Goal: Information Seeking & Learning: Understand process/instructions

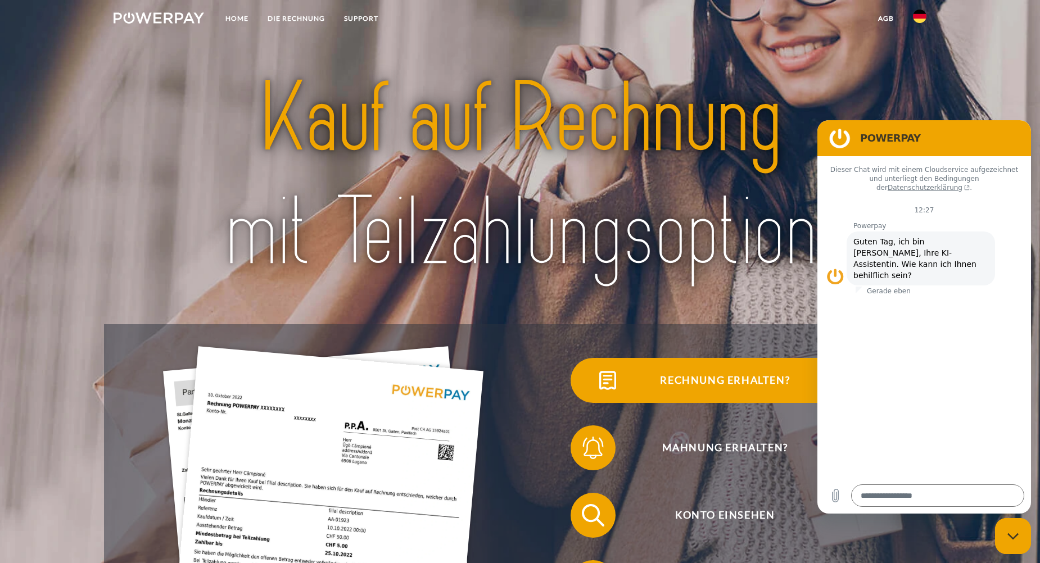
click at [711, 379] on span "Rechnung erhalten?" at bounding box center [724, 380] width 275 height 45
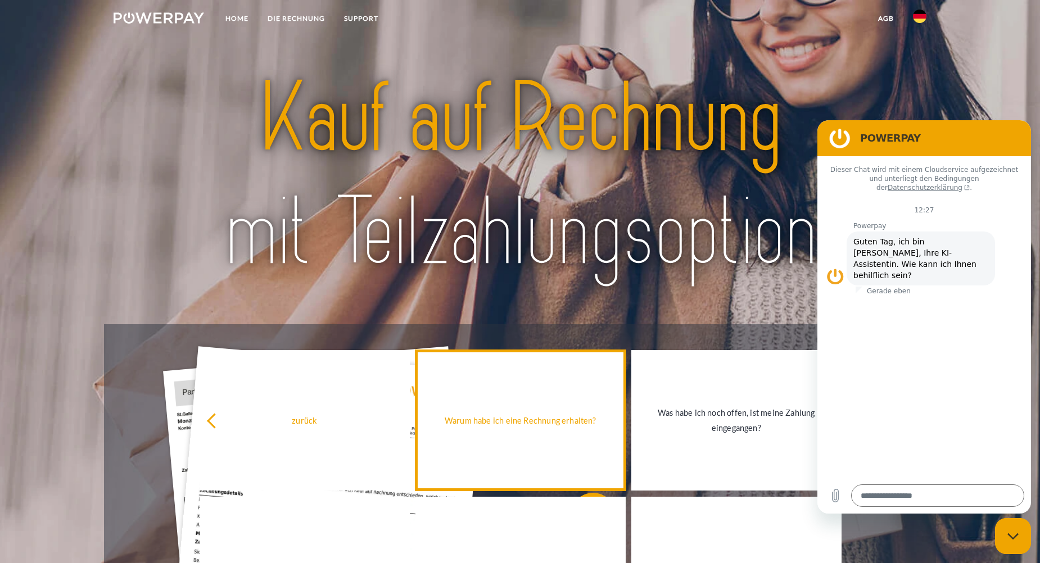
click at [545, 427] on div "Warum habe ich eine Rechnung erhalten?" at bounding box center [520, 420] width 197 height 15
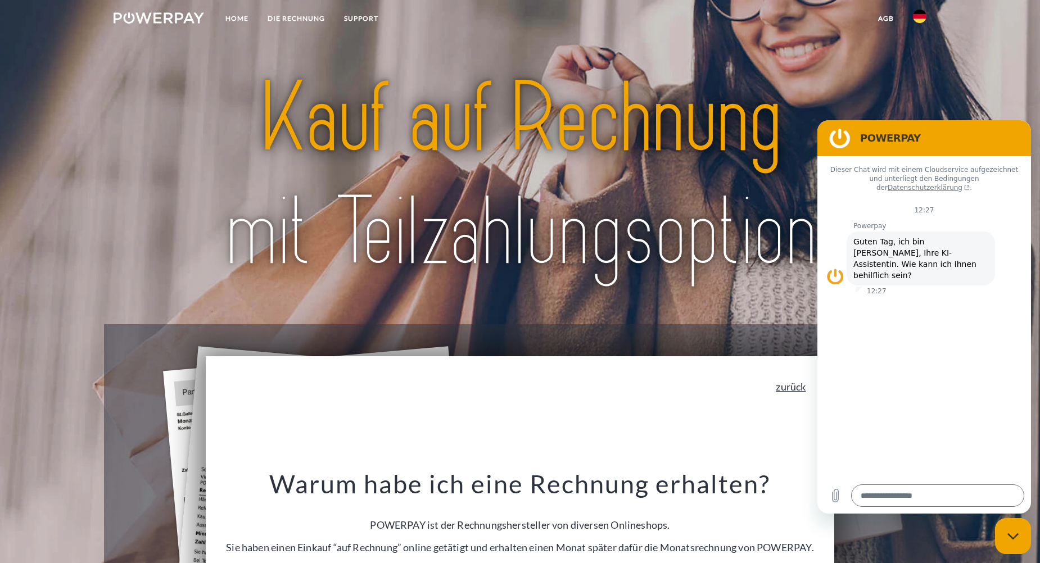
click at [800, 389] on link "zurück" at bounding box center [791, 387] width 30 height 10
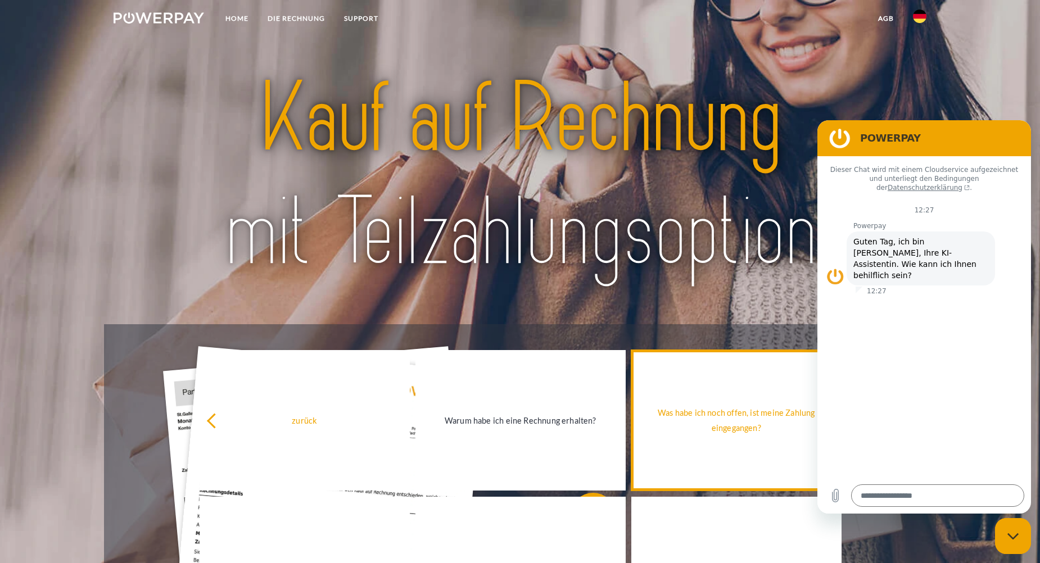
click at [699, 420] on div "Was habe ich noch offen, ist meine Zahlung eingegangen?" at bounding box center [736, 420] width 197 height 30
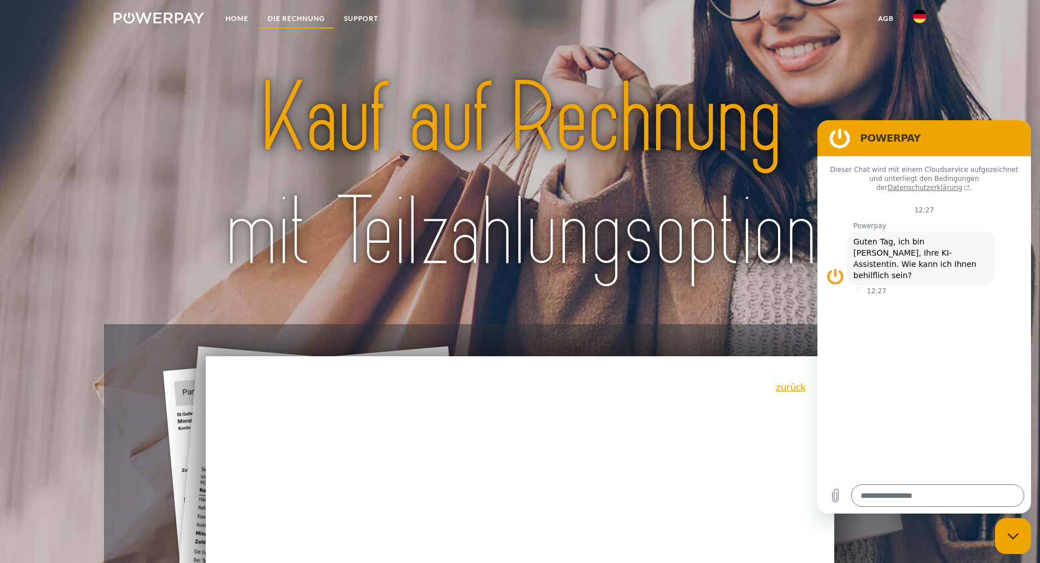
click at [287, 20] on link "DIE RECHNUNG" at bounding box center [296, 18] width 76 height 20
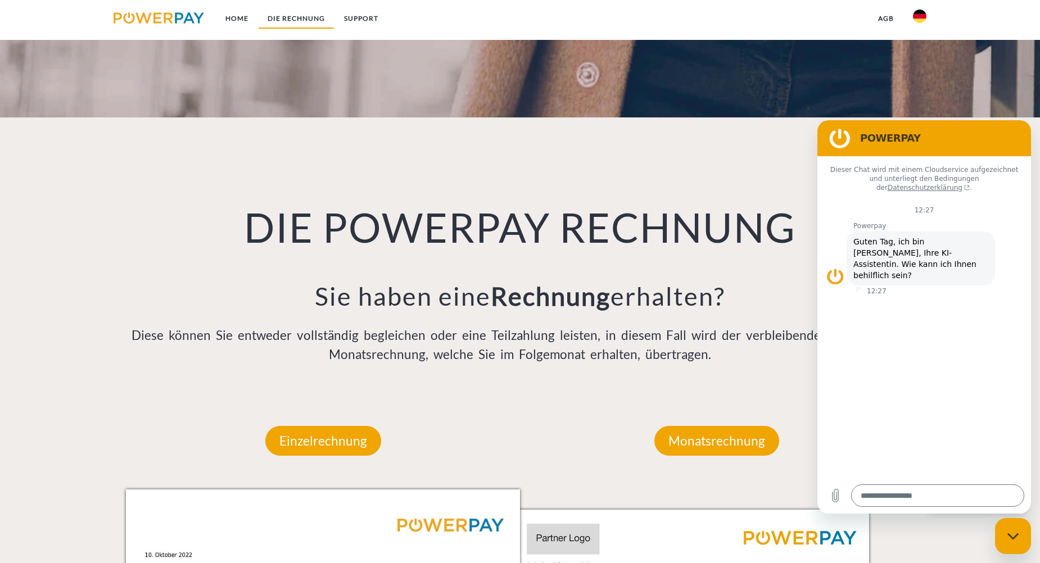
scroll to position [861, 0]
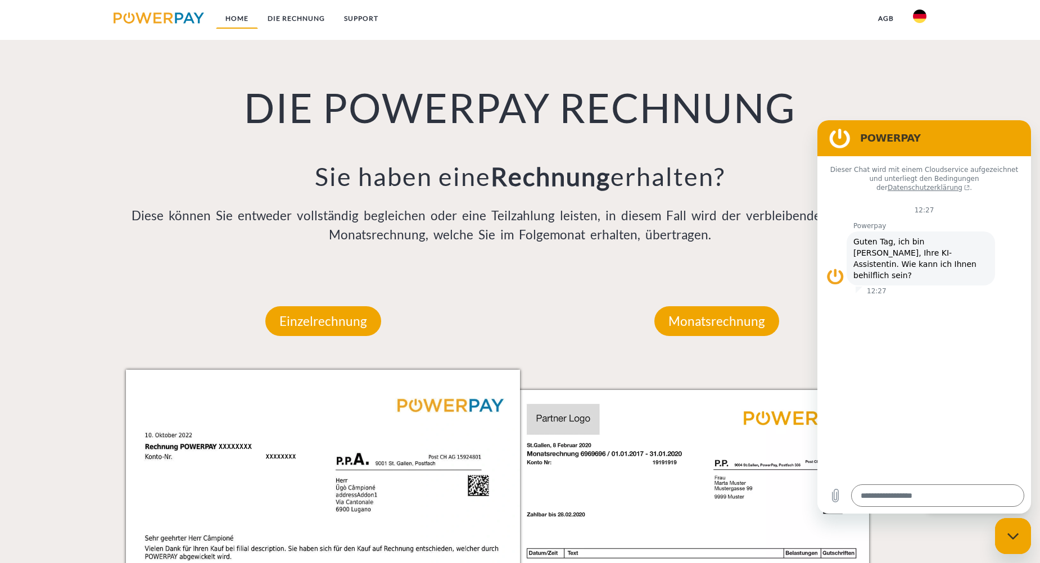
click at [236, 18] on link "Home" at bounding box center [237, 18] width 42 height 20
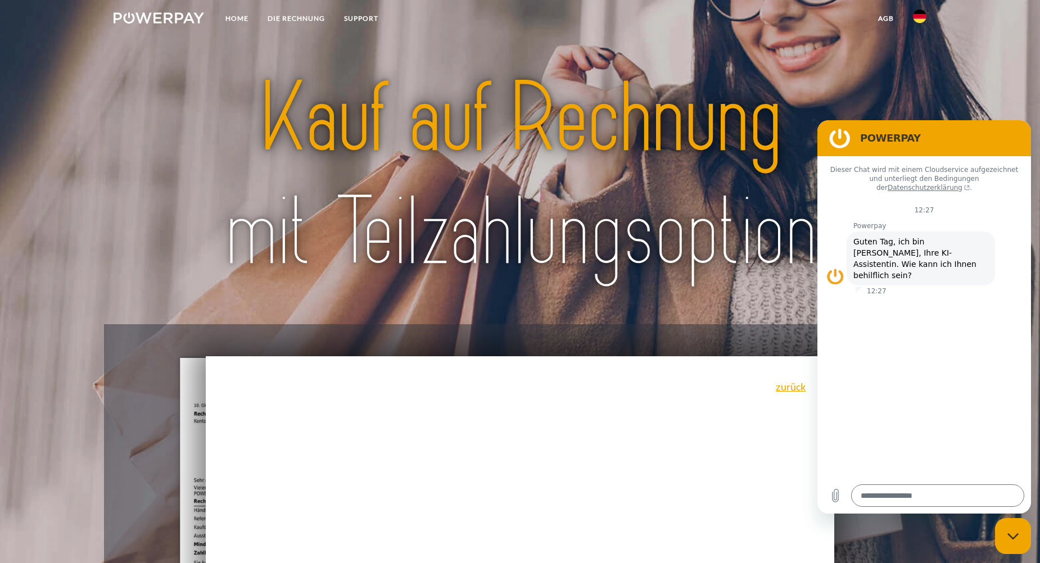
click at [166, 19] on img at bounding box center [159, 17] width 91 height 11
click at [233, 17] on link "Home" at bounding box center [237, 18] width 42 height 20
click at [721, 292] on img at bounding box center [519, 175] width 732 height 239
click at [801, 390] on link "zurück" at bounding box center [791, 387] width 30 height 10
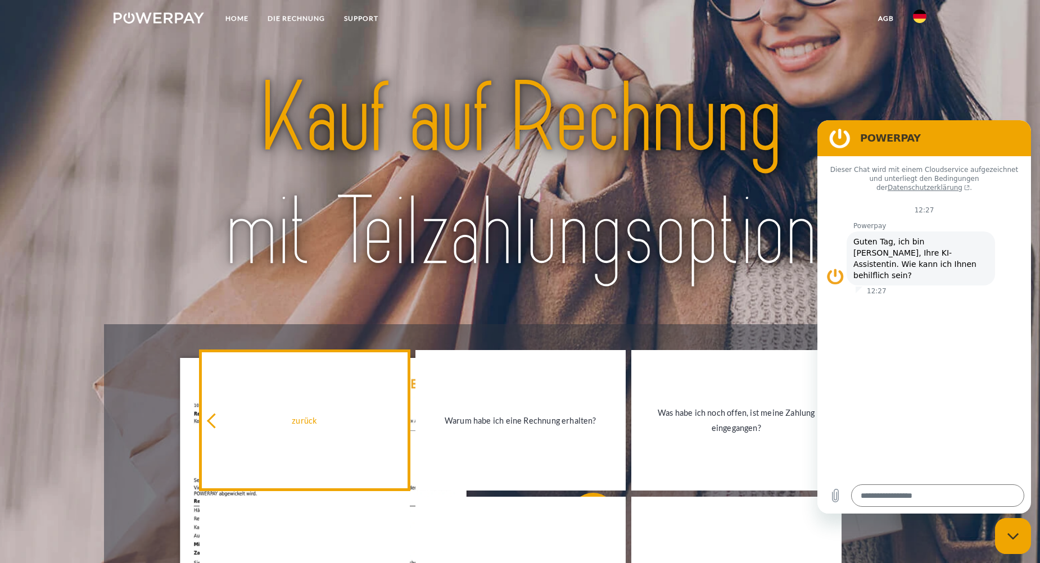
click at [214, 423] on icon at bounding box center [214, 420] width 15 height 15
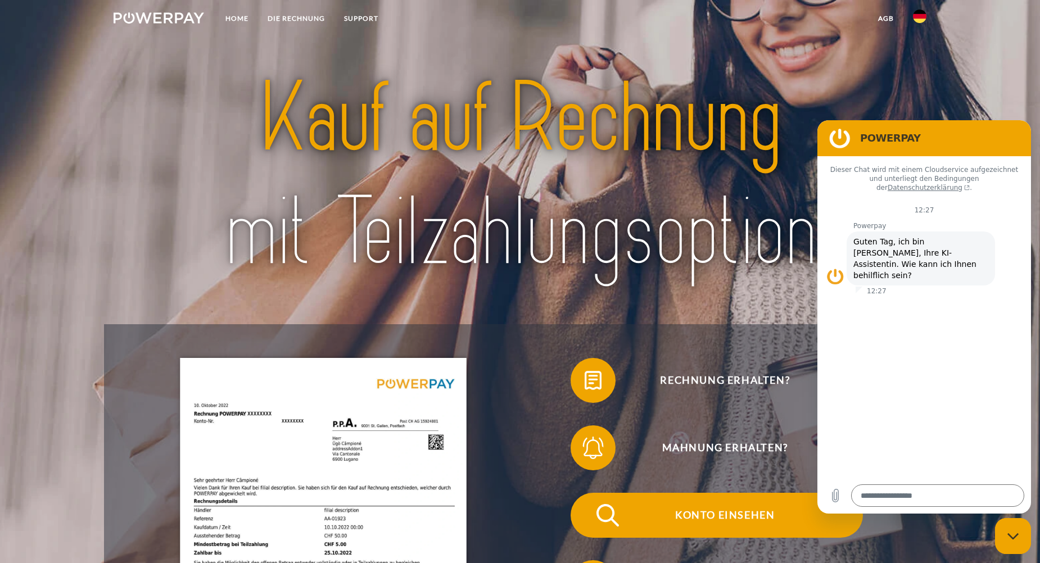
click at [720, 522] on span "Konto einsehen" at bounding box center [724, 515] width 275 height 45
